Goal: Information Seeking & Learning: Learn about a topic

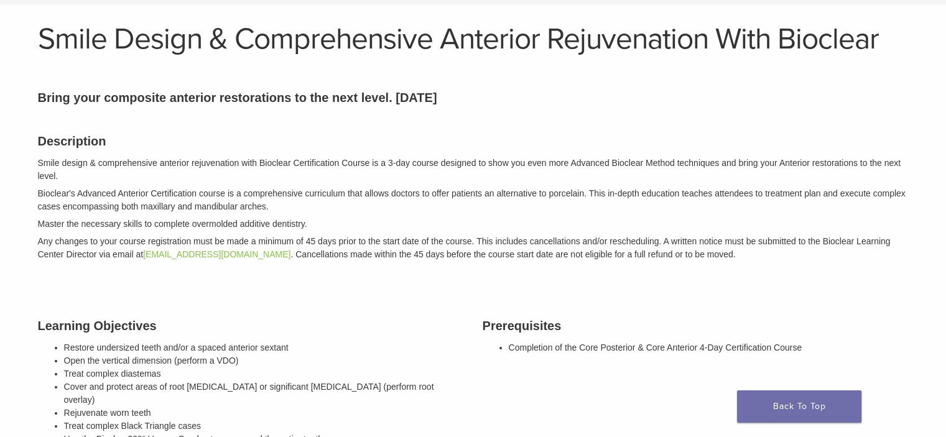
scroll to position [69, 0]
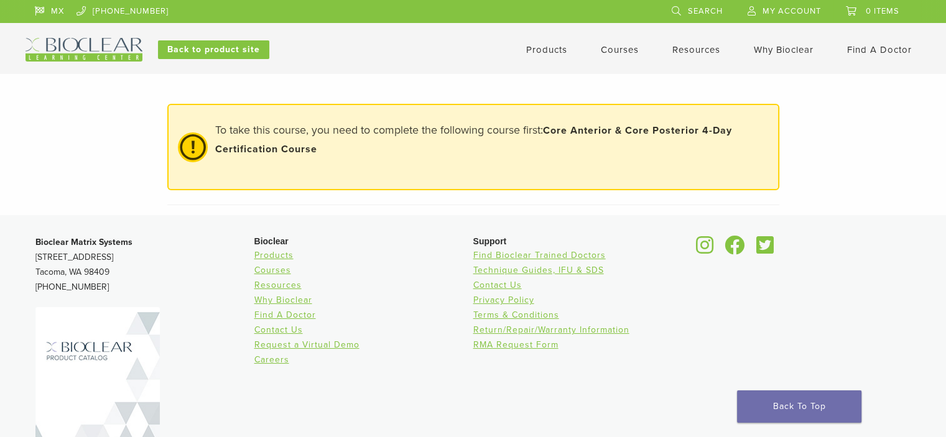
click at [620, 52] on link "Courses" at bounding box center [620, 49] width 38 height 11
